Goal: Download file/media

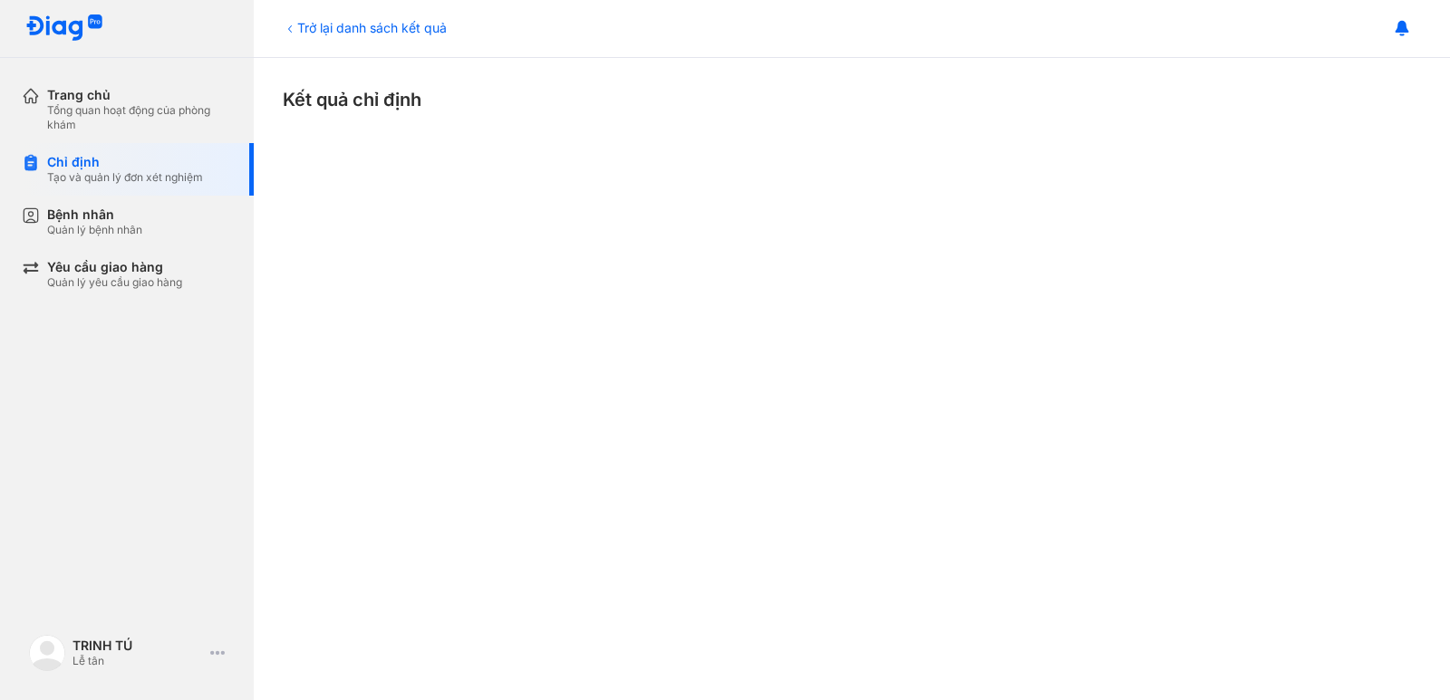
click at [333, 35] on div "Trở lại danh sách kết quả" at bounding box center [365, 27] width 164 height 19
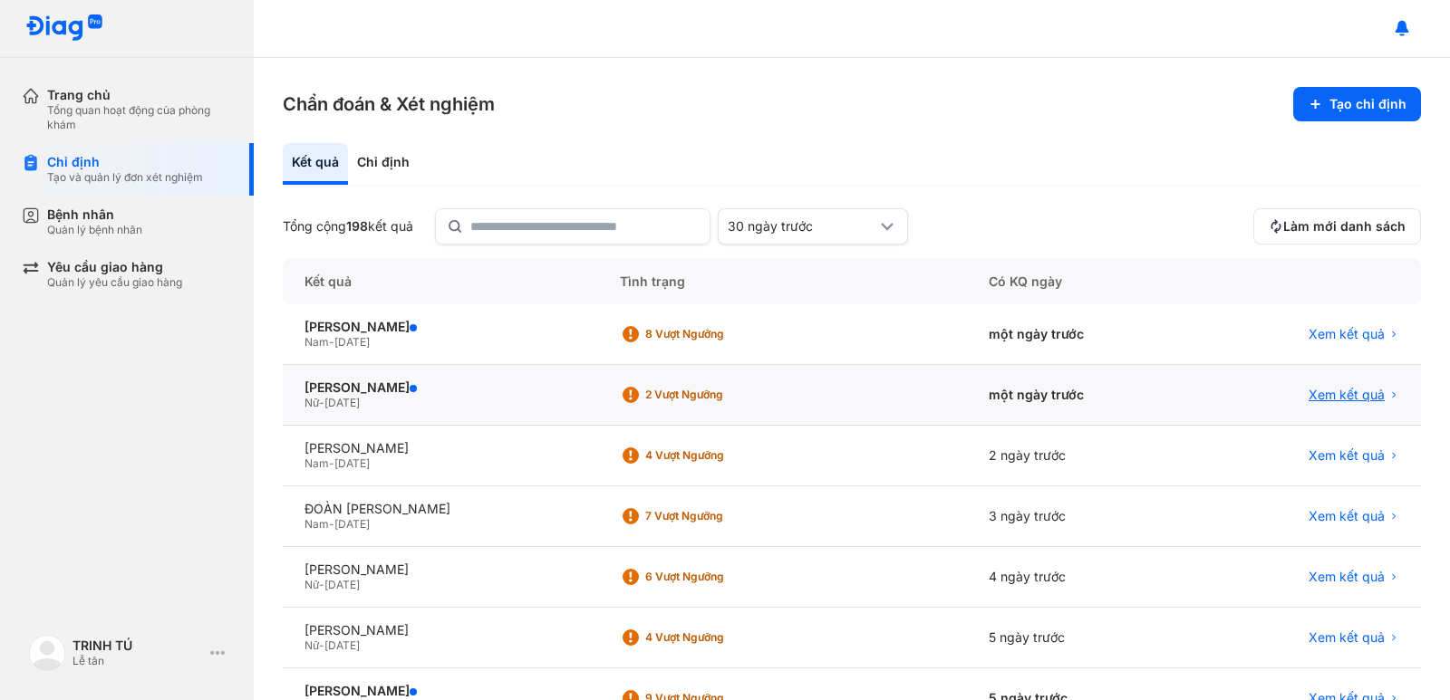
click at [1350, 391] on span "Xem kết quả" at bounding box center [1346, 395] width 76 height 16
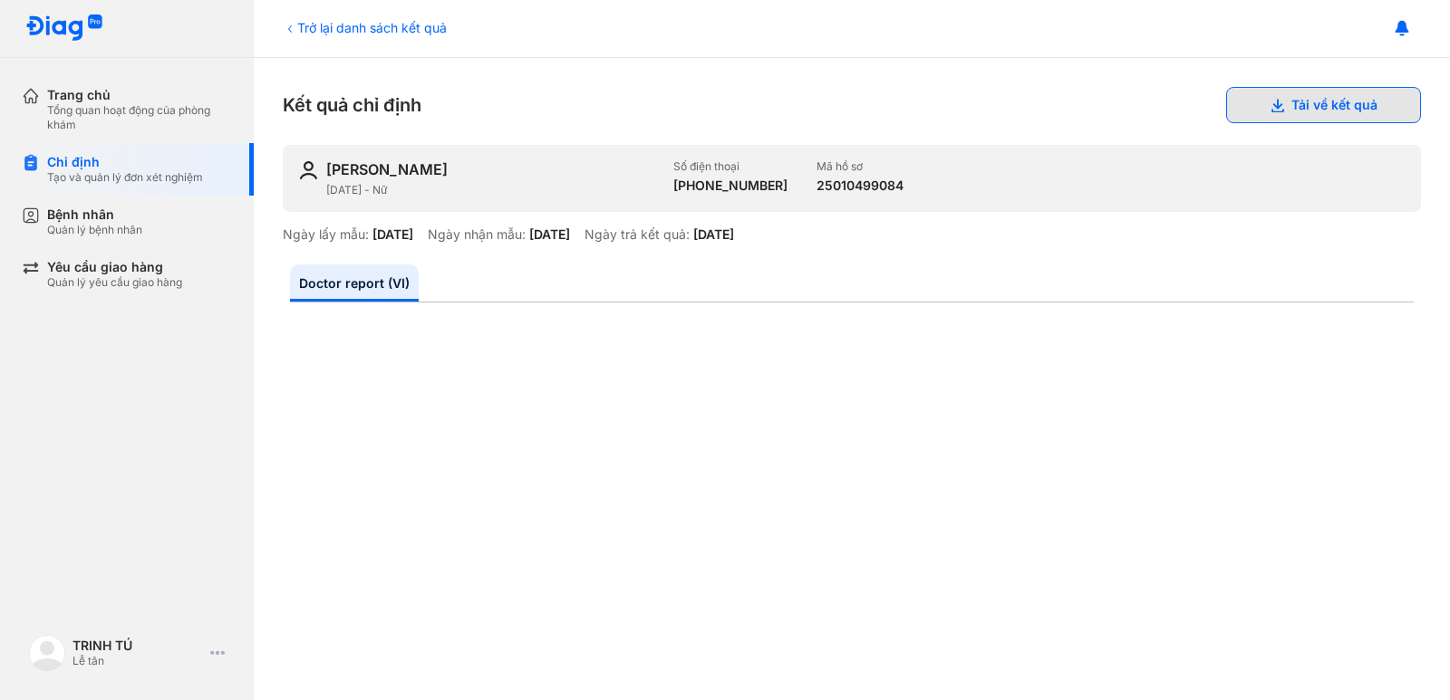
click at [1344, 106] on button "Tải về kết quả" at bounding box center [1323, 105] width 195 height 36
click at [380, 24] on div "Trở lại danh sách kết quả" at bounding box center [365, 27] width 164 height 19
